Goal: Transaction & Acquisition: Purchase product/service

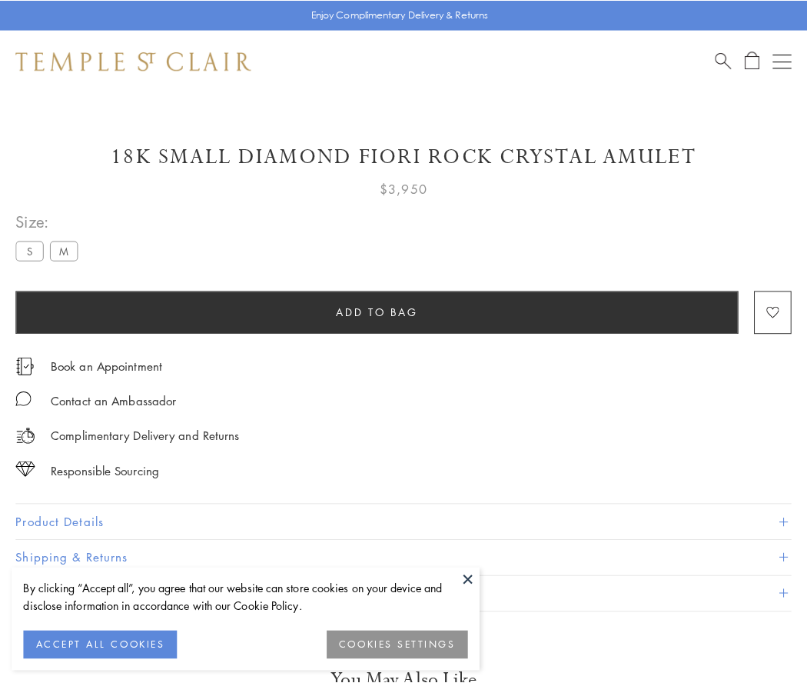
scroll to position [6, 0]
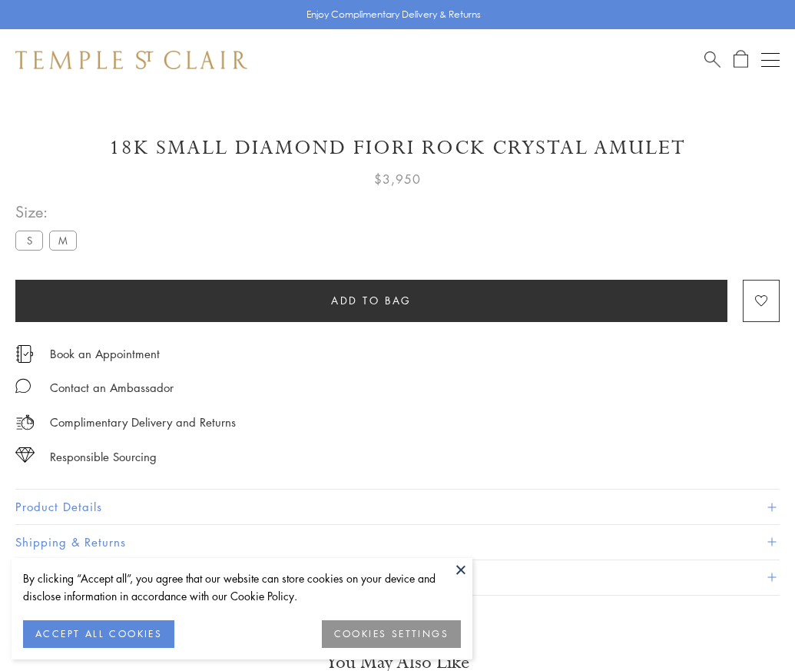
click at [371, 300] on span "Add to bag" at bounding box center [371, 300] width 81 height 17
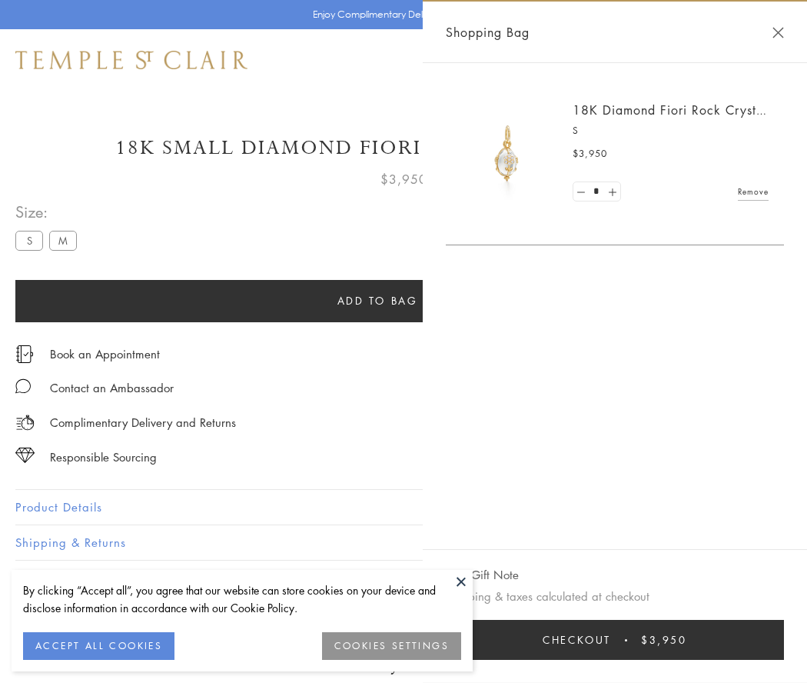
click at [619, 639] on button "Checkout $3,950" at bounding box center [615, 639] width 338 height 40
